Goal: Task Accomplishment & Management: Use online tool/utility

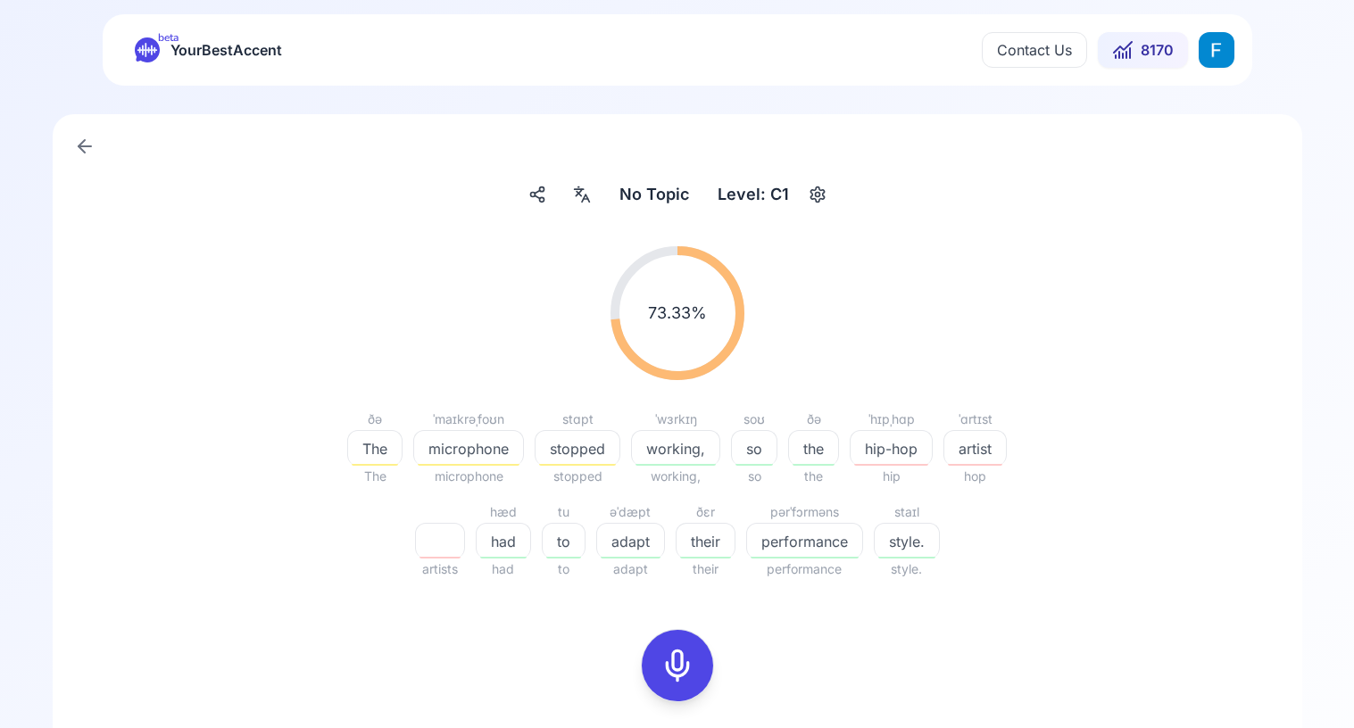
scroll to position [330, 0]
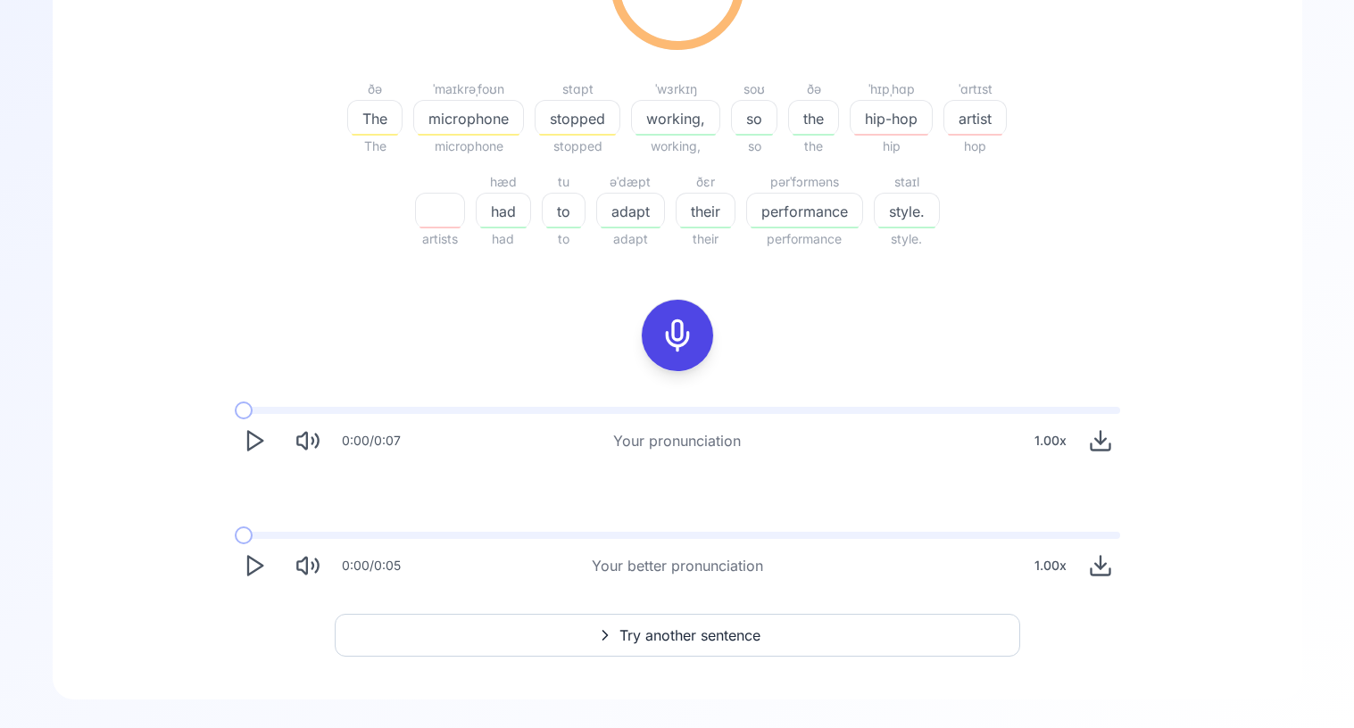
click at [607, 645] on button "Try another sentence" at bounding box center [677, 635] width 685 height 43
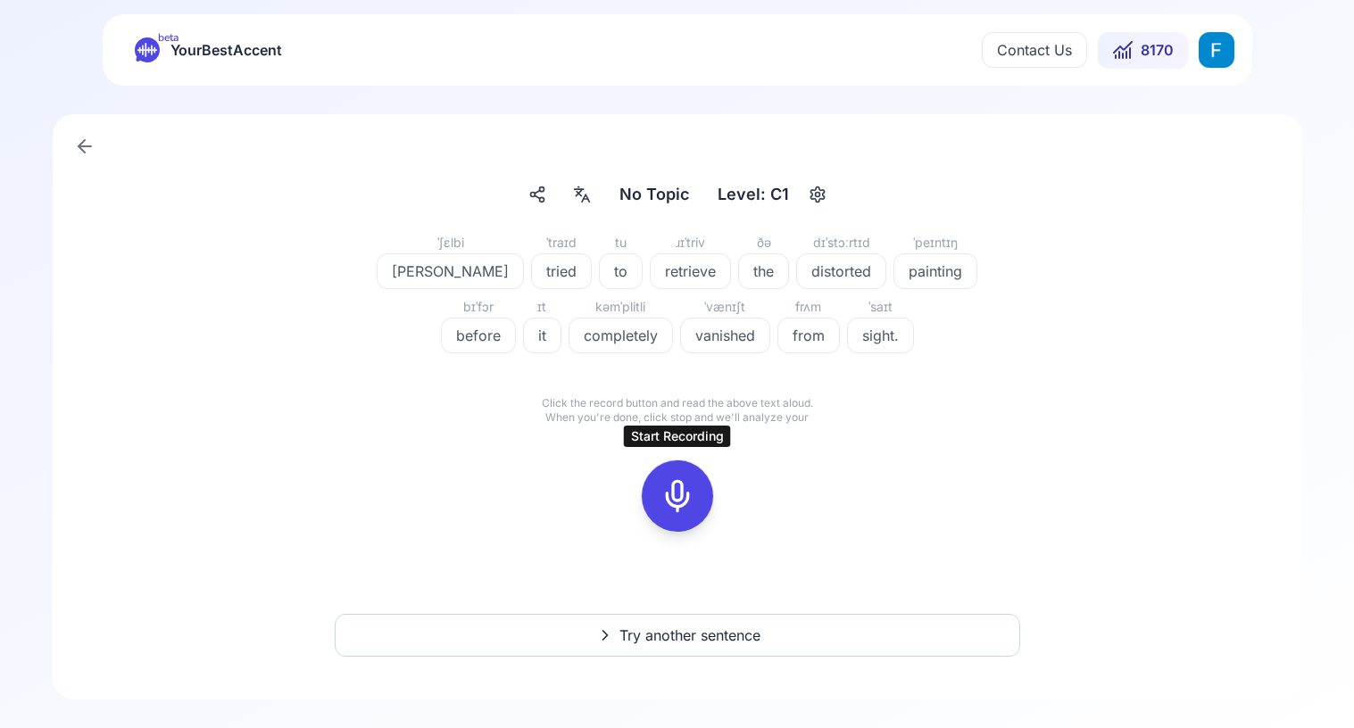
click at [707, 493] on button at bounding box center [677, 495] width 71 height 71
click at [759, 456] on icon at bounding box center [758, 462] width 18 height 18
click at [688, 487] on icon at bounding box center [678, 496] width 36 height 36
click at [698, 484] on button at bounding box center [677, 495] width 71 height 71
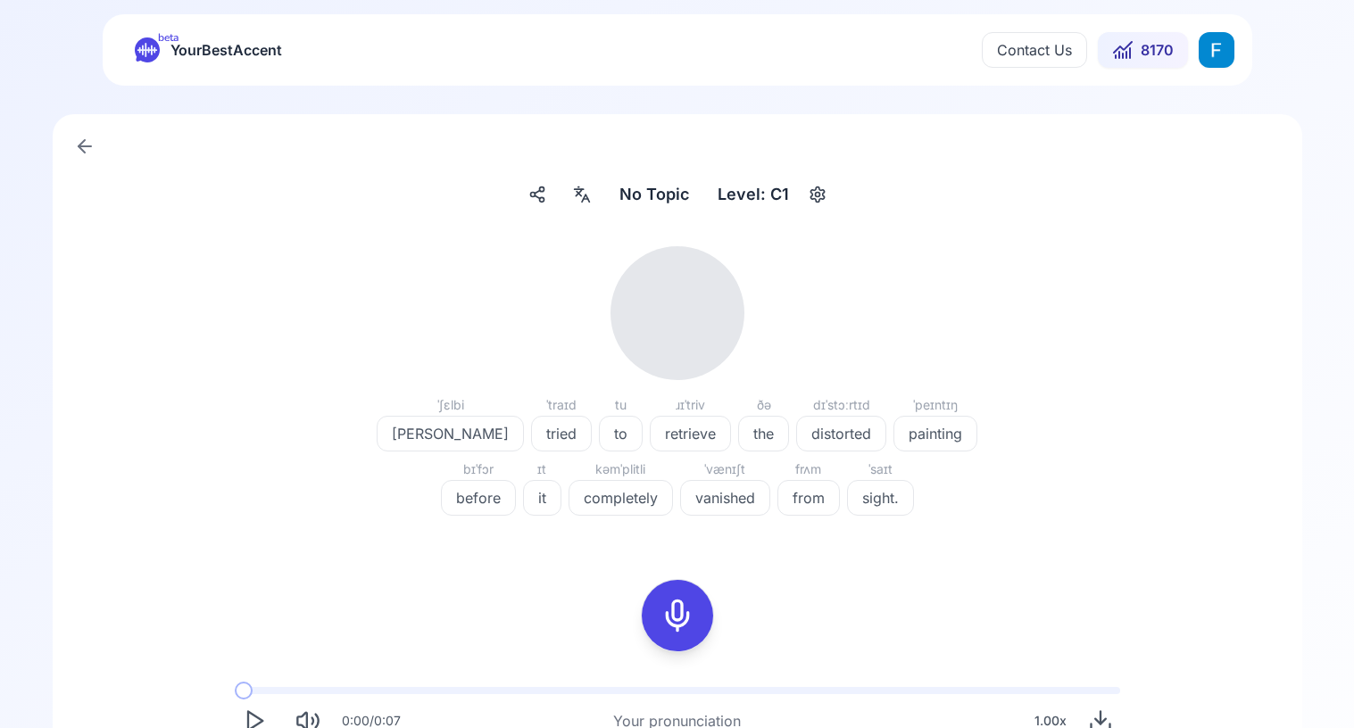
click at [261, 714] on icon "Play" at bounding box center [254, 721] width 25 height 25
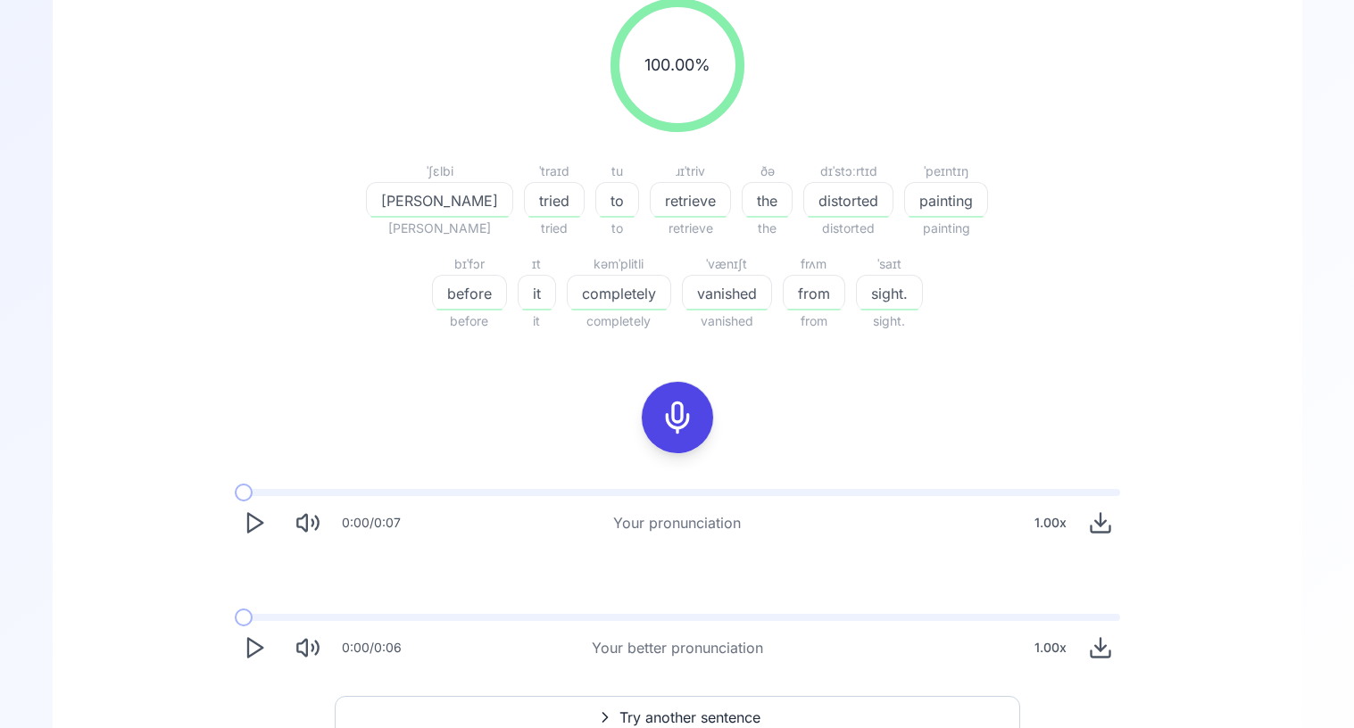
scroll to position [319, 0]
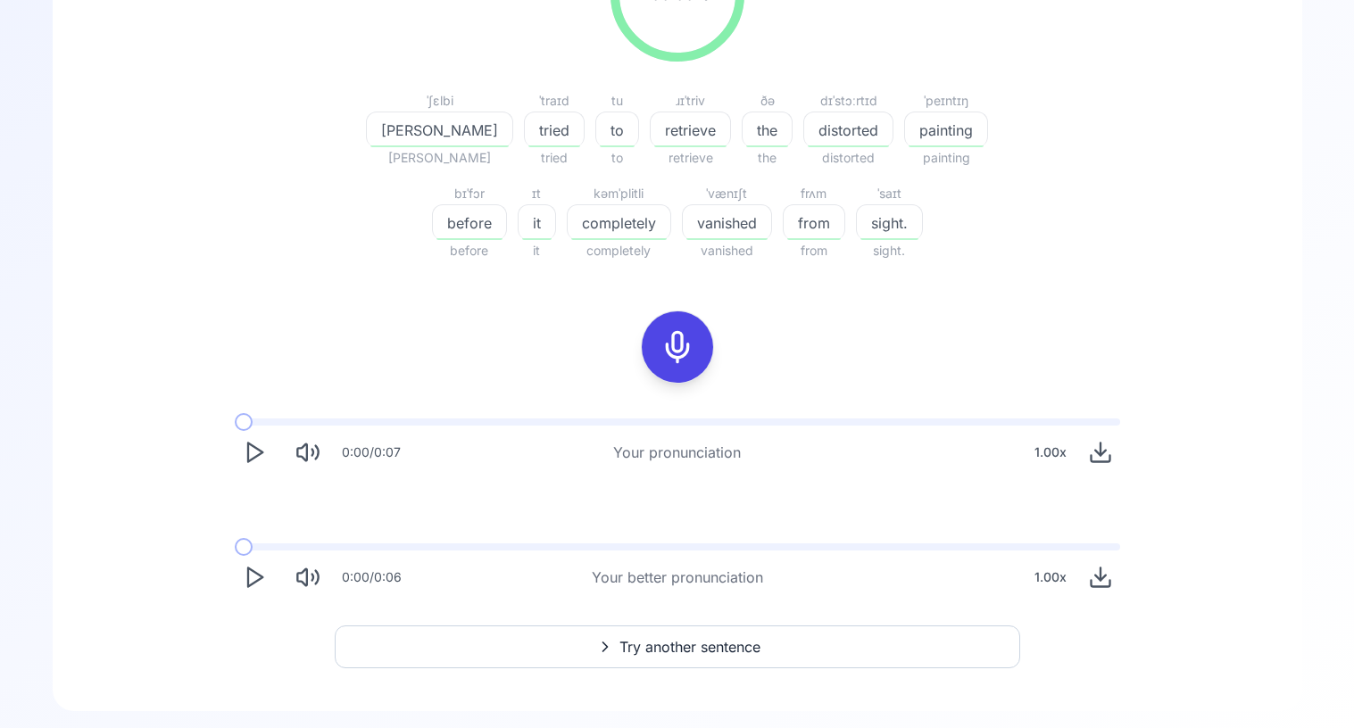
click at [1104, 460] on icon "Download audio" at bounding box center [1100, 459] width 19 height 6
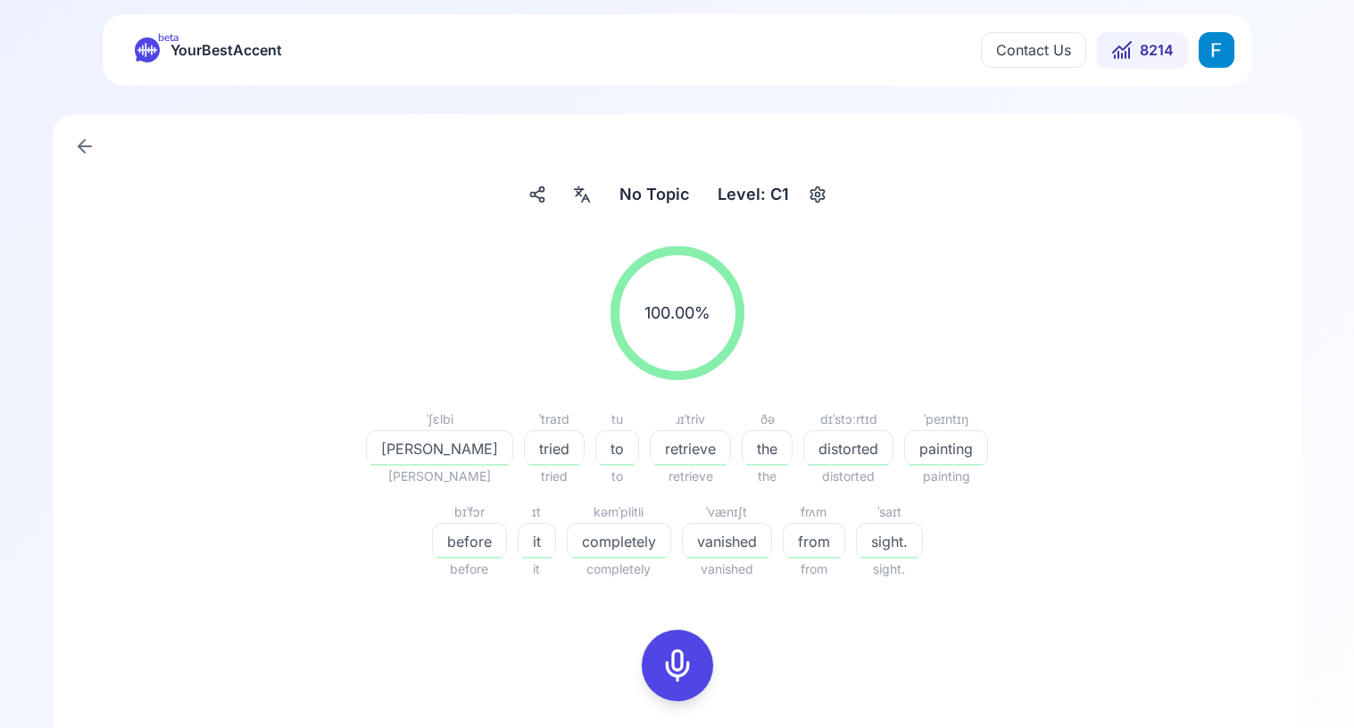
click at [1130, 373] on div "100.00 % 100.00 %" at bounding box center [677, 313] width 1028 height 162
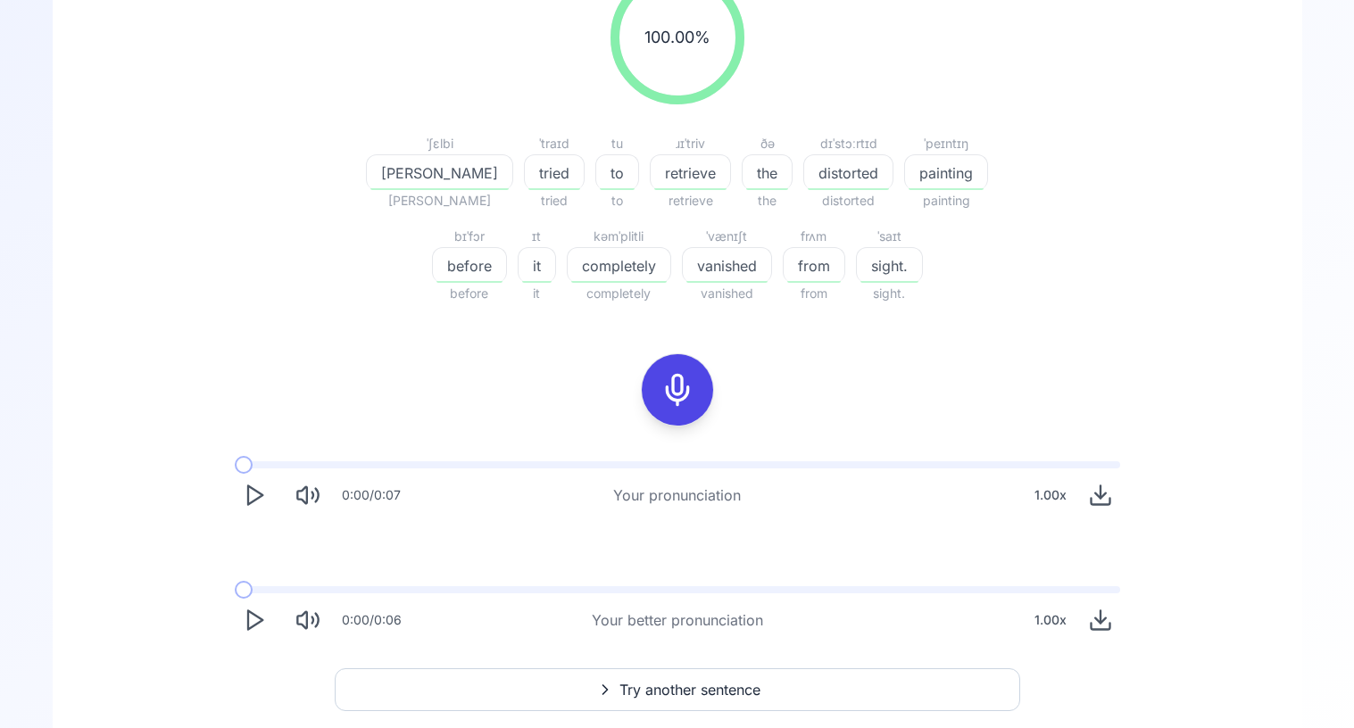
scroll to position [330, 0]
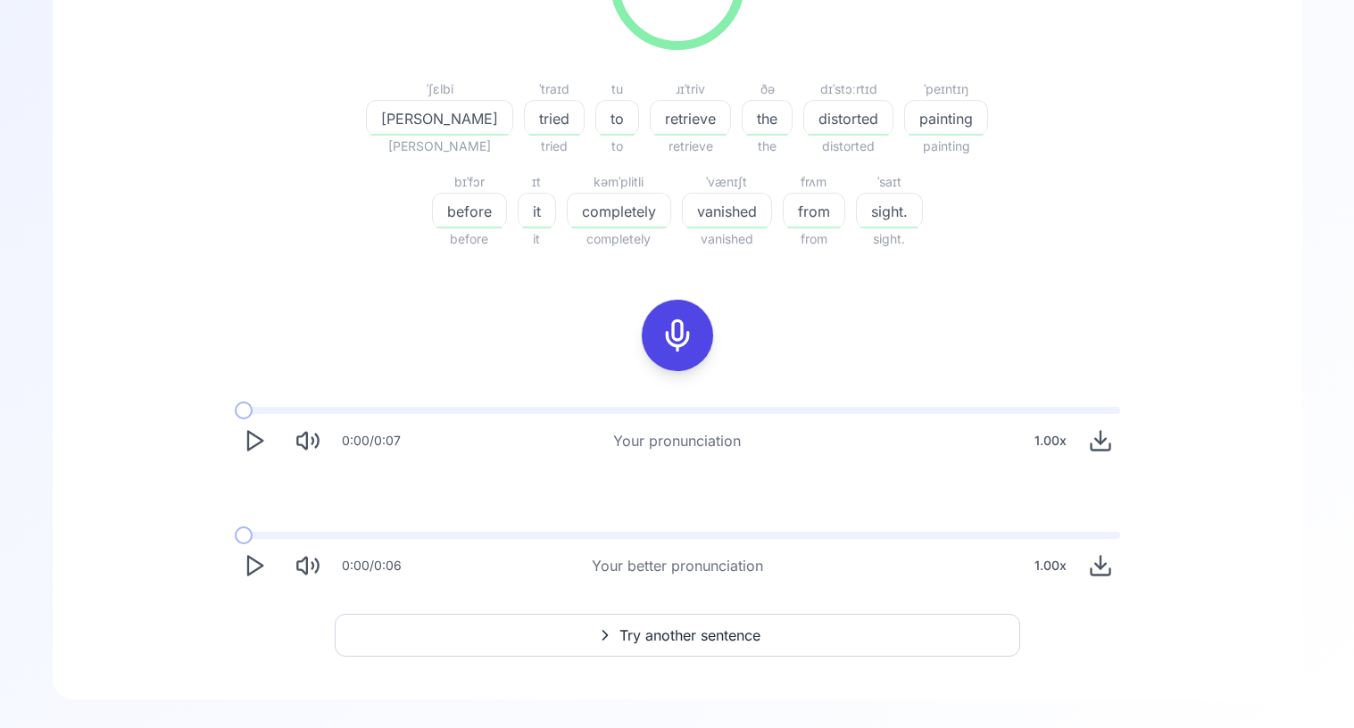
click at [260, 561] on icon "Play" at bounding box center [254, 565] width 25 height 25
click at [256, 562] on rect "Pause" at bounding box center [258, 566] width 4 height 17
click at [235, 534] on span at bounding box center [235, 535] width 0 height 7
click at [259, 565] on icon "Play" at bounding box center [254, 565] width 25 height 25
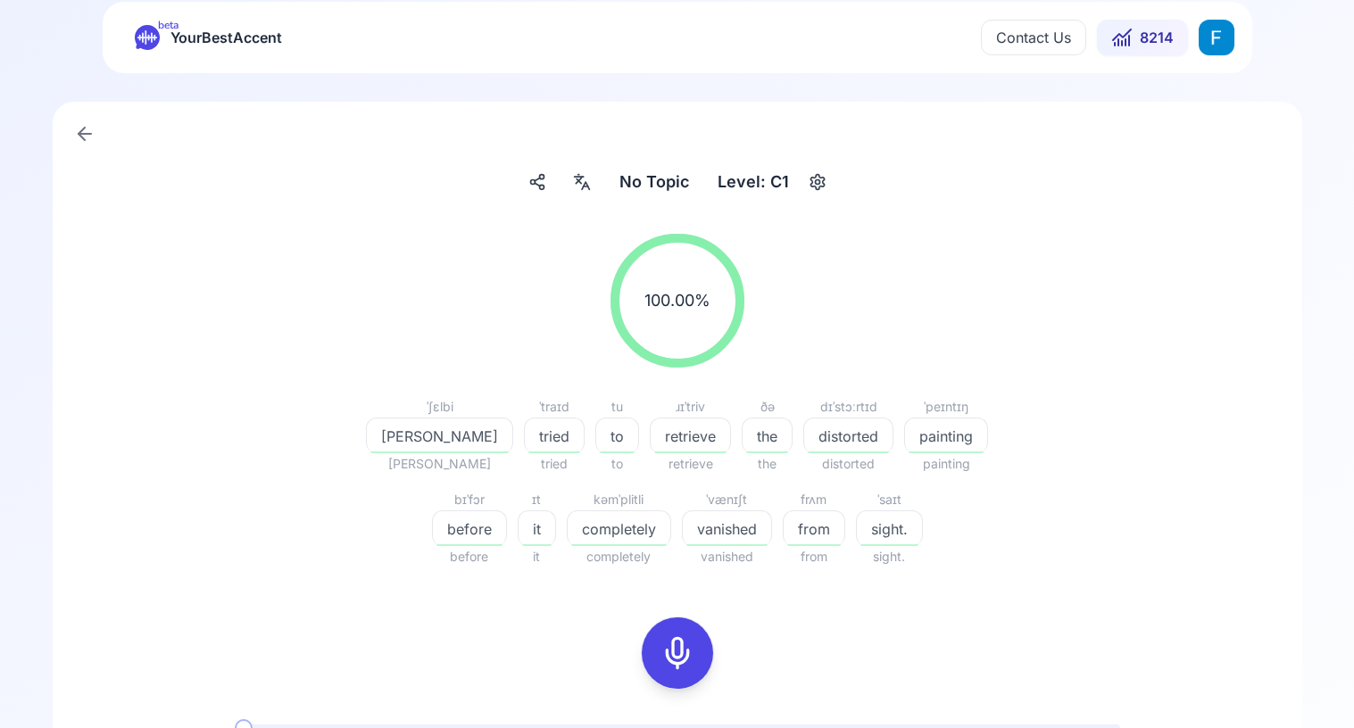
scroll to position [0, 0]
